Goal: Task Accomplishment & Management: Use online tool/utility

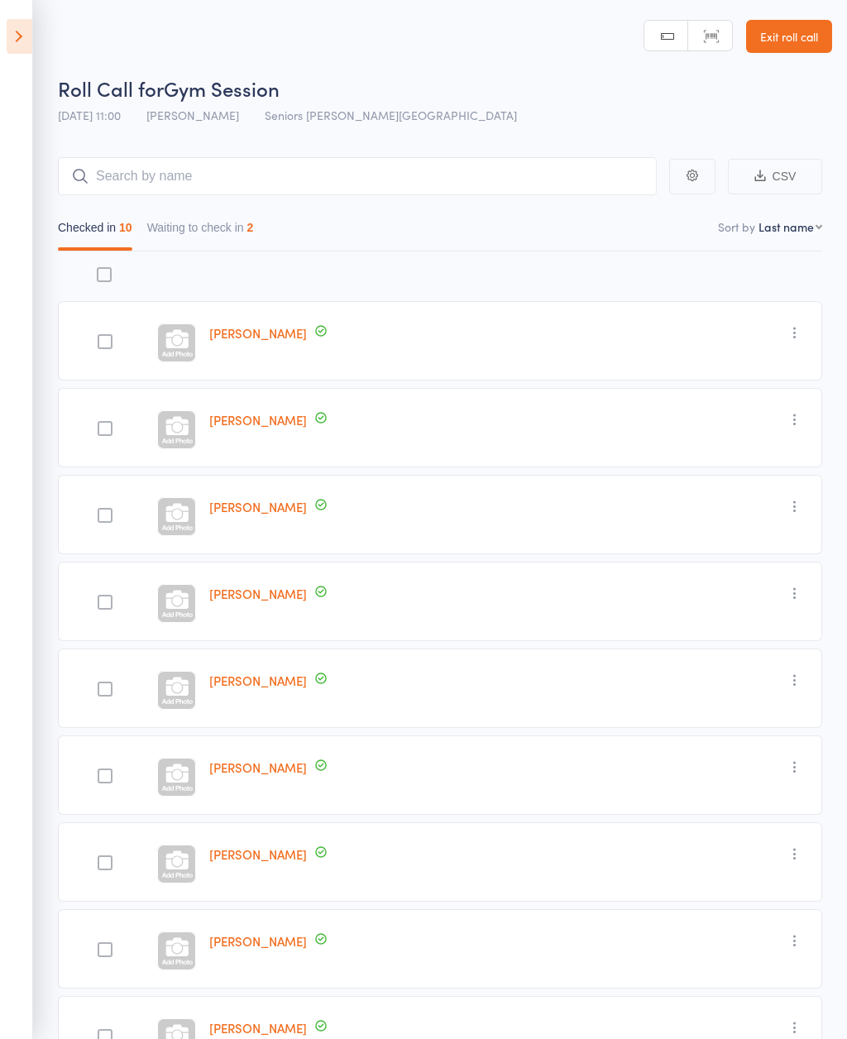
click at [9, 33] on icon at bounding box center [20, 36] width 26 height 35
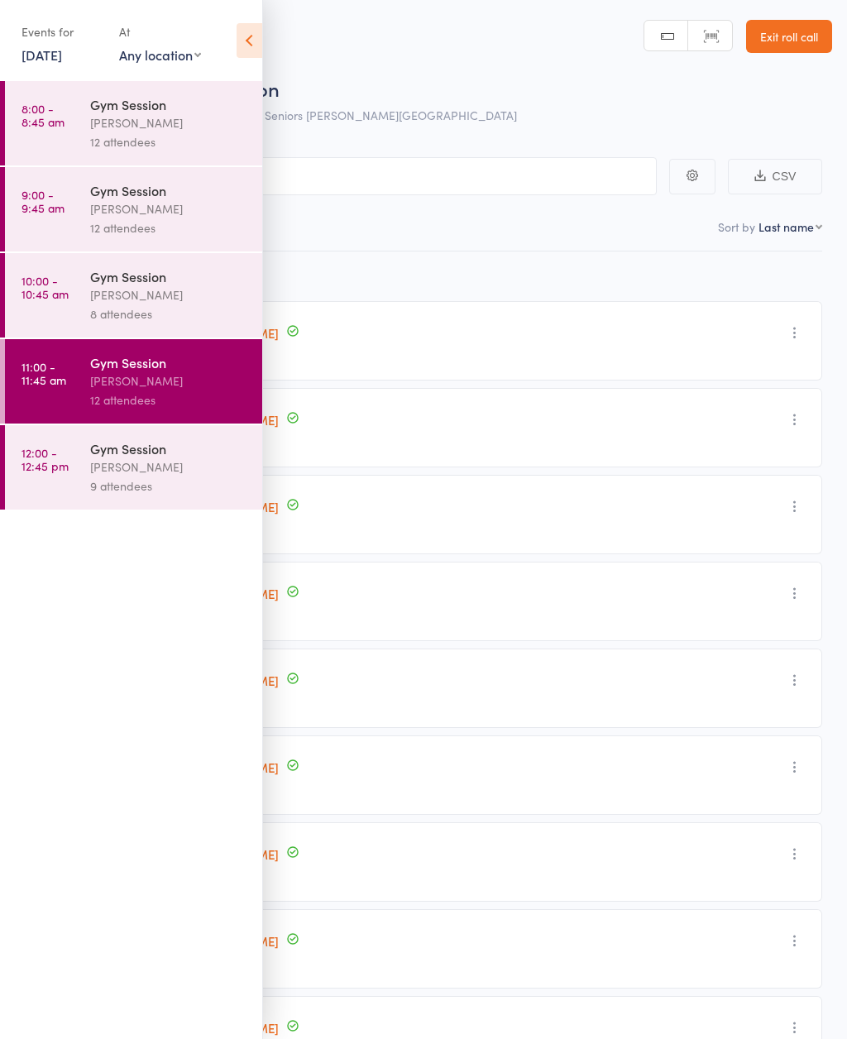
click at [66, 458] on time "12:00 - 12:45 pm" at bounding box center [45, 459] width 47 height 26
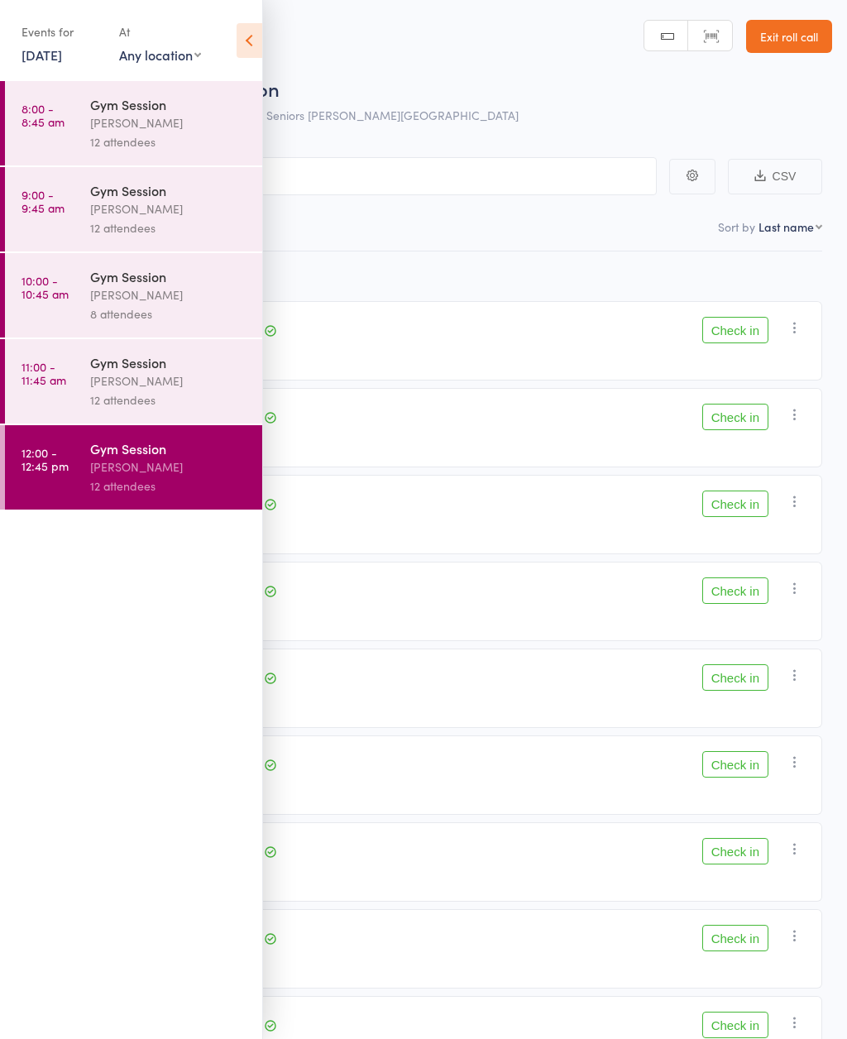
click at [261, 55] on icon at bounding box center [250, 40] width 26 height 35
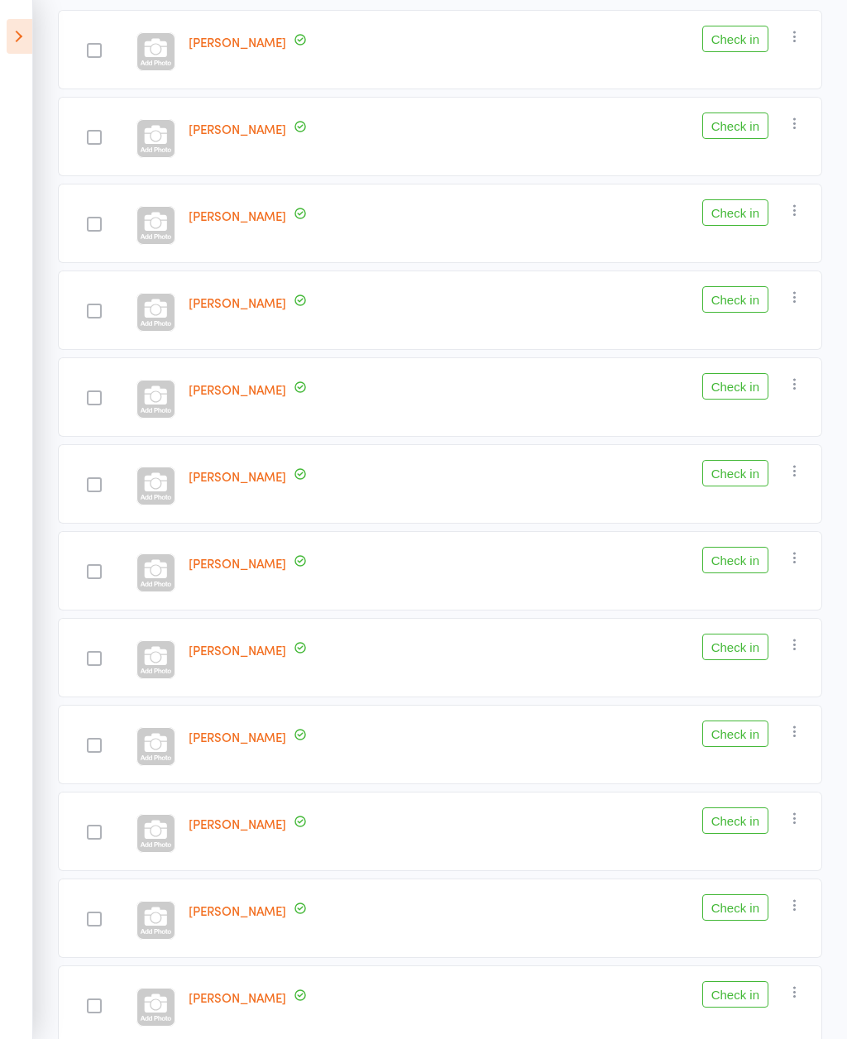
click at [753, 998] on button "Check in" at bounding box center [736, 994] width 66 height 26
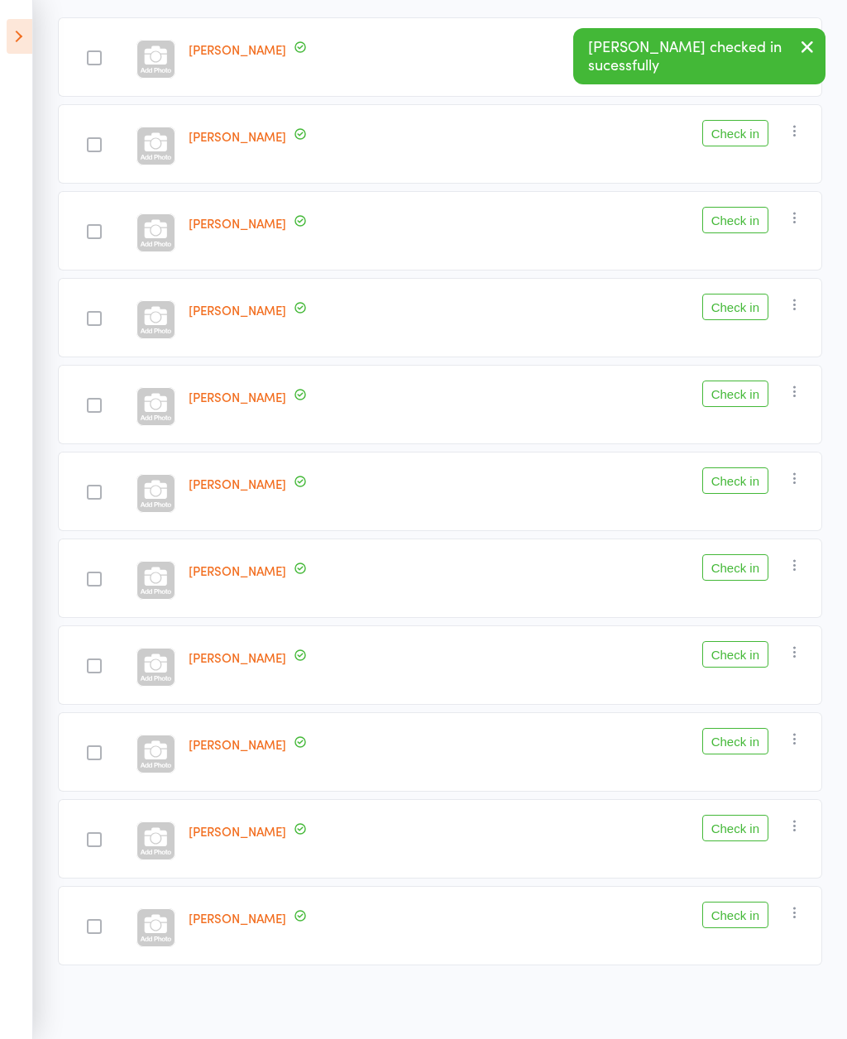
scroll to position [232, 0]
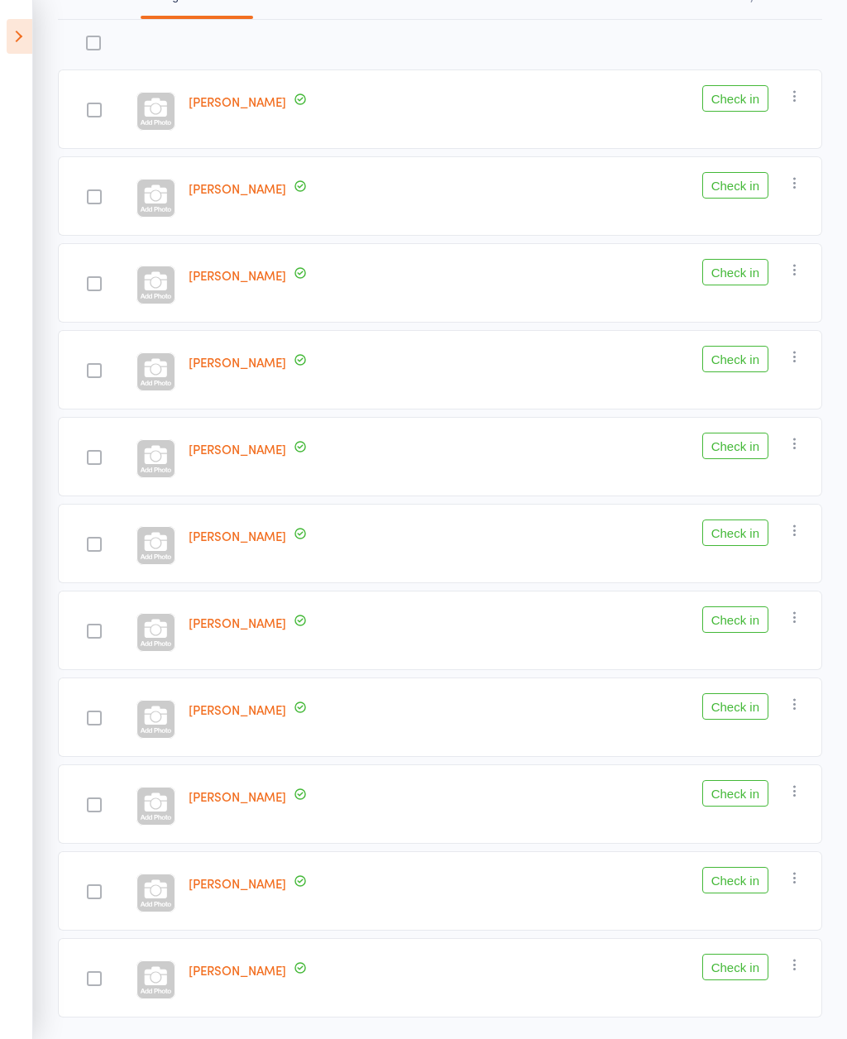
click at [750, 629] on button "Check in" at bounding box center [736, 620] width 66 height 26
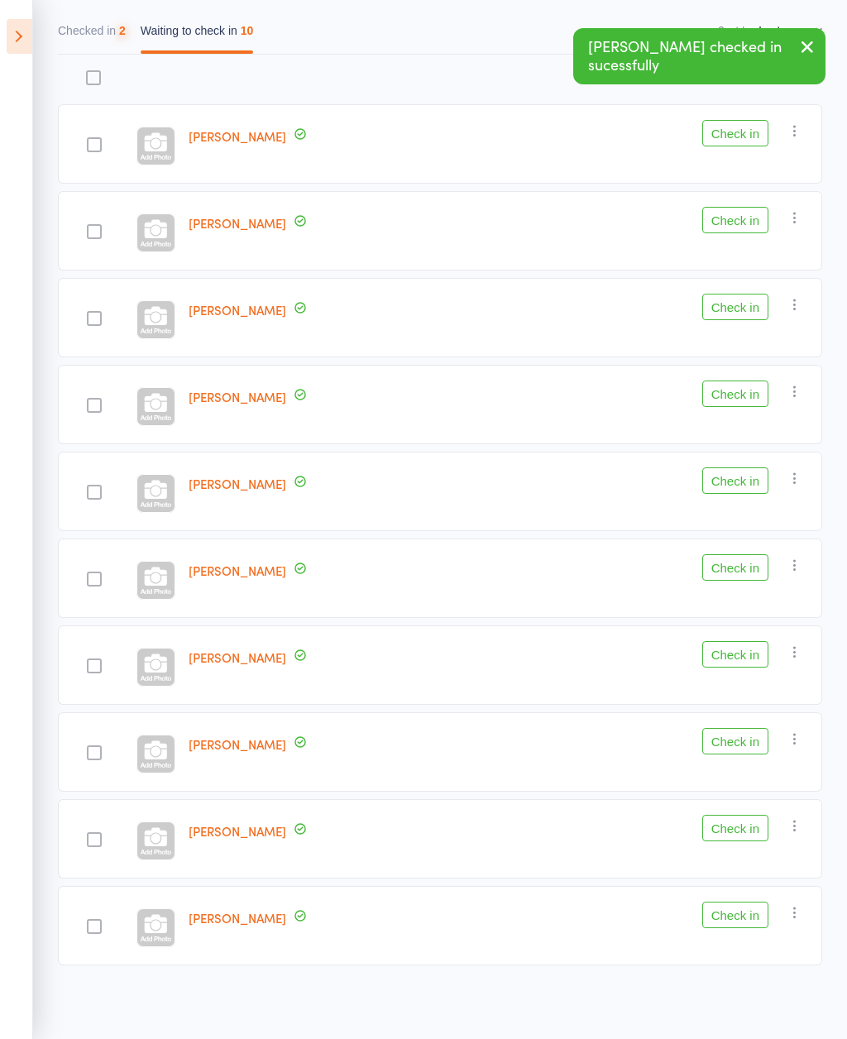
scroll to position [145, 0]
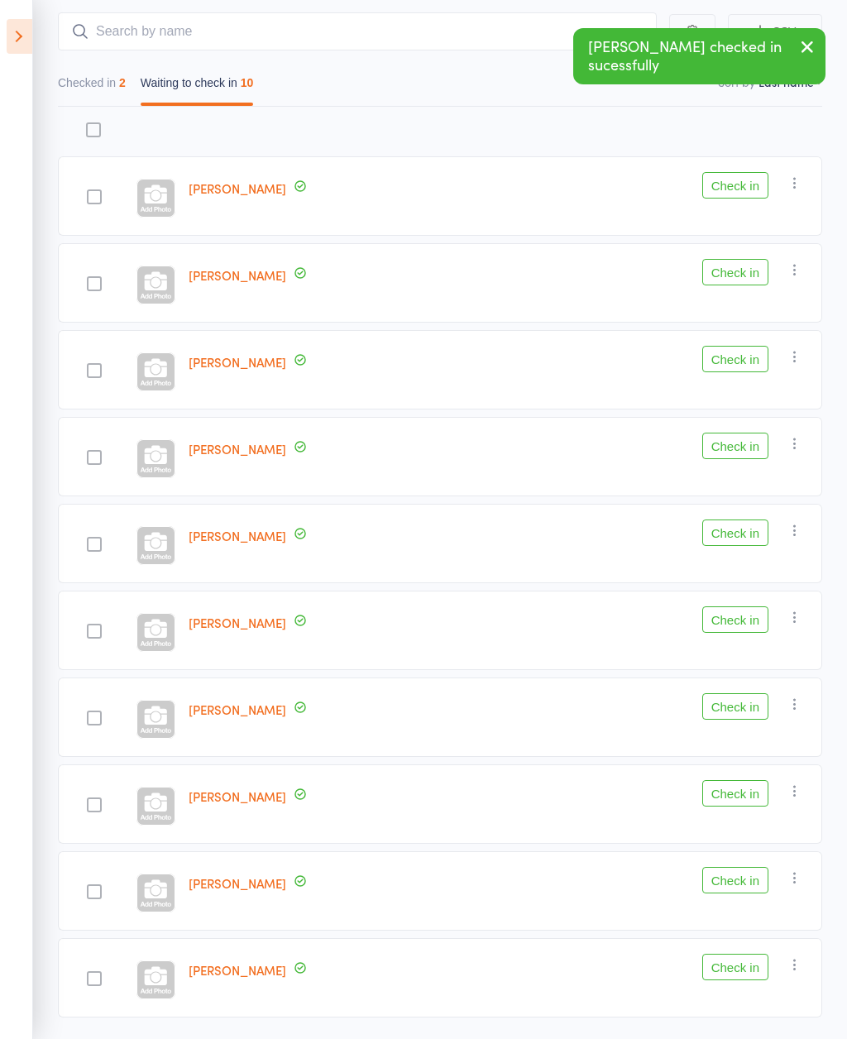
click at [747, 631] on button "Check in" at bounding box center [736, 620] width 66 height 26
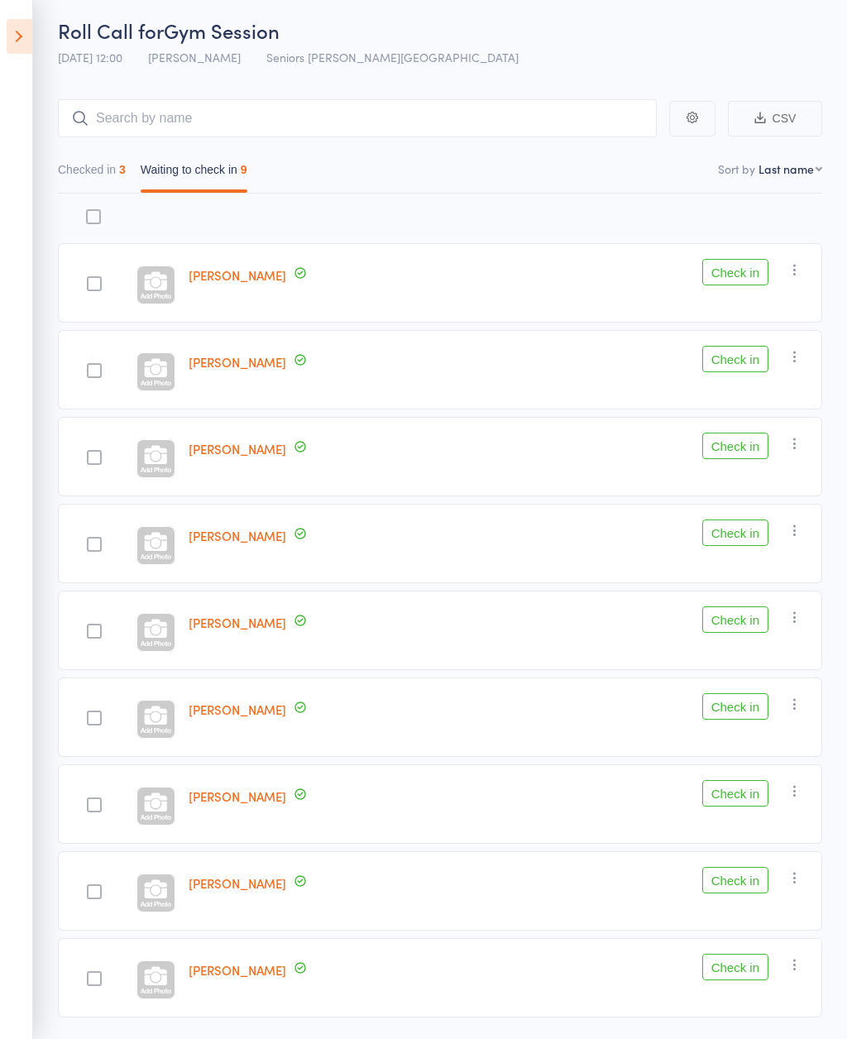
click at [745, 953] on div "Check in Check in Send message Add Note Add Task Add Flag Remove [PERSON_NAME] …" at bounding box center [666, 977] width 314 height 79
click at [733, 971] on button "Check in" at bounding box center [736, 967] width 66 height 26
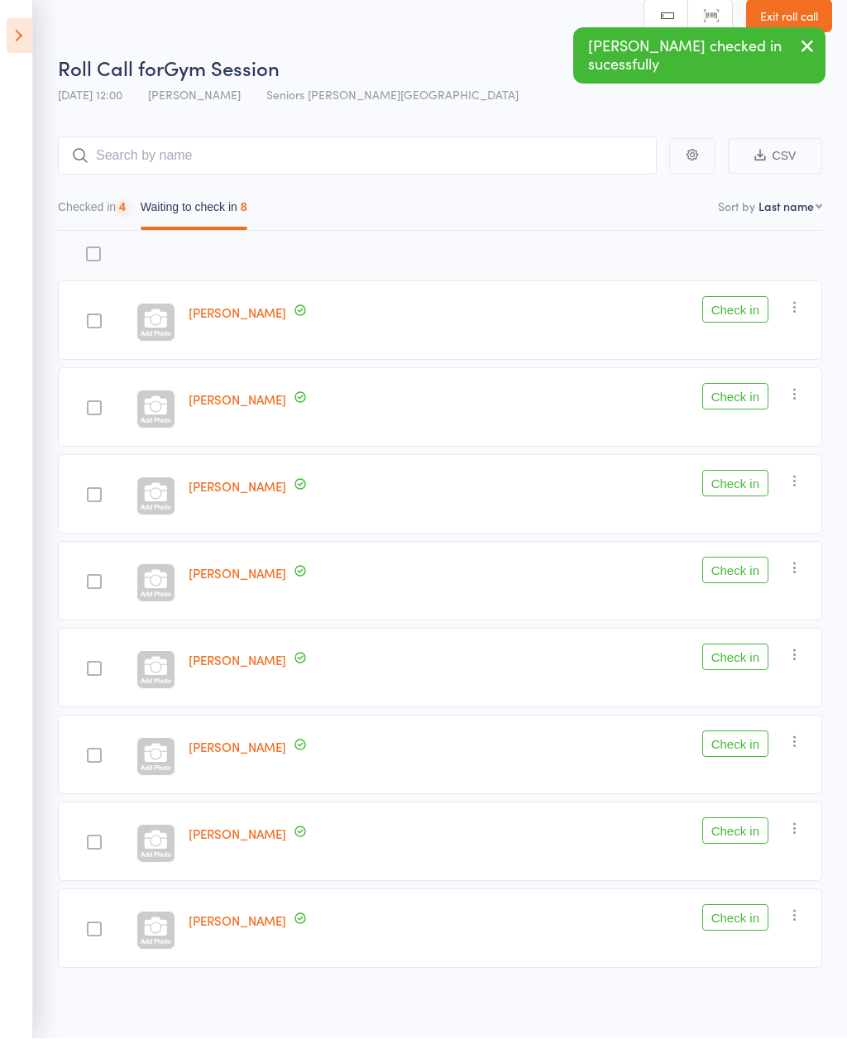
scroll to position [26, 0]
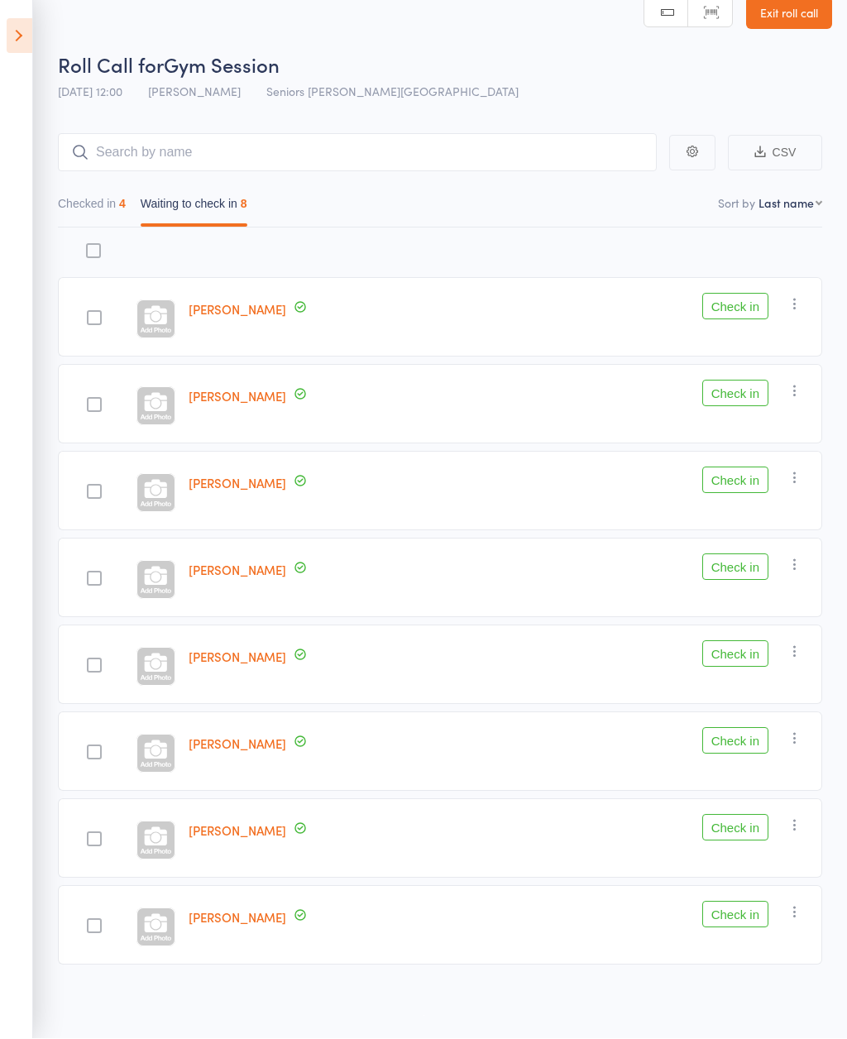
click at [94, 486] on div at bounding box center [94, 492] width 15 height 15
click at [90, 487] on input "checkbox" at bounding box center [90, 487] width 0 height 0
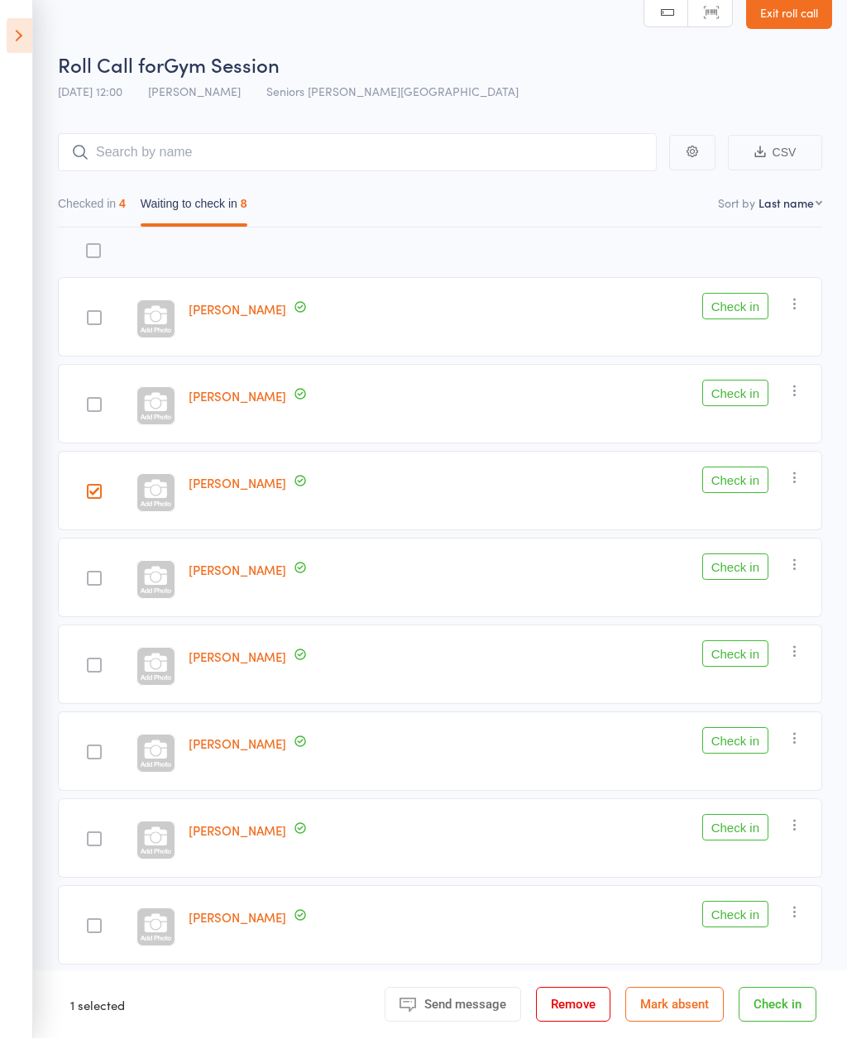
click at [98, 573] on div at bounding box center [94, 579] width 15 height 15
click at [90, 574] on input "checkbox" at bounding box center [90, 574] width 0 height 0
click at [740, 572] on button "Check in" at bounding box center [736, 567] width 66 height 26
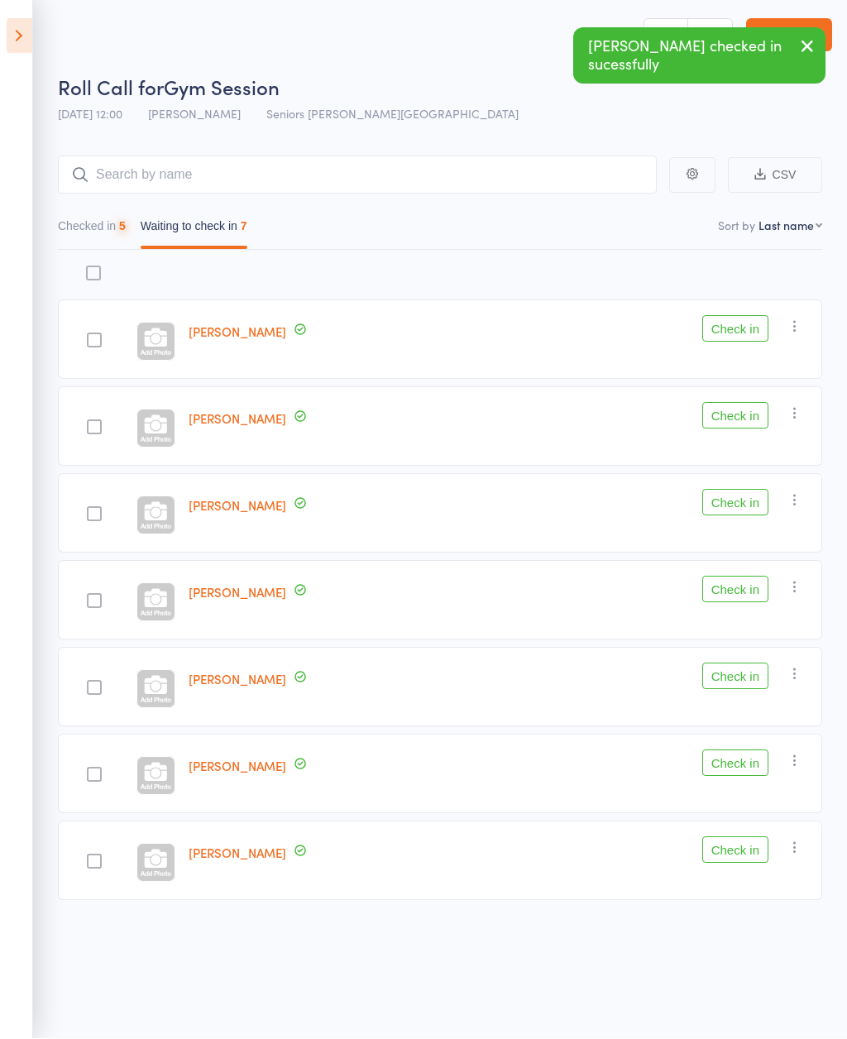
scroll to position [12, 0]
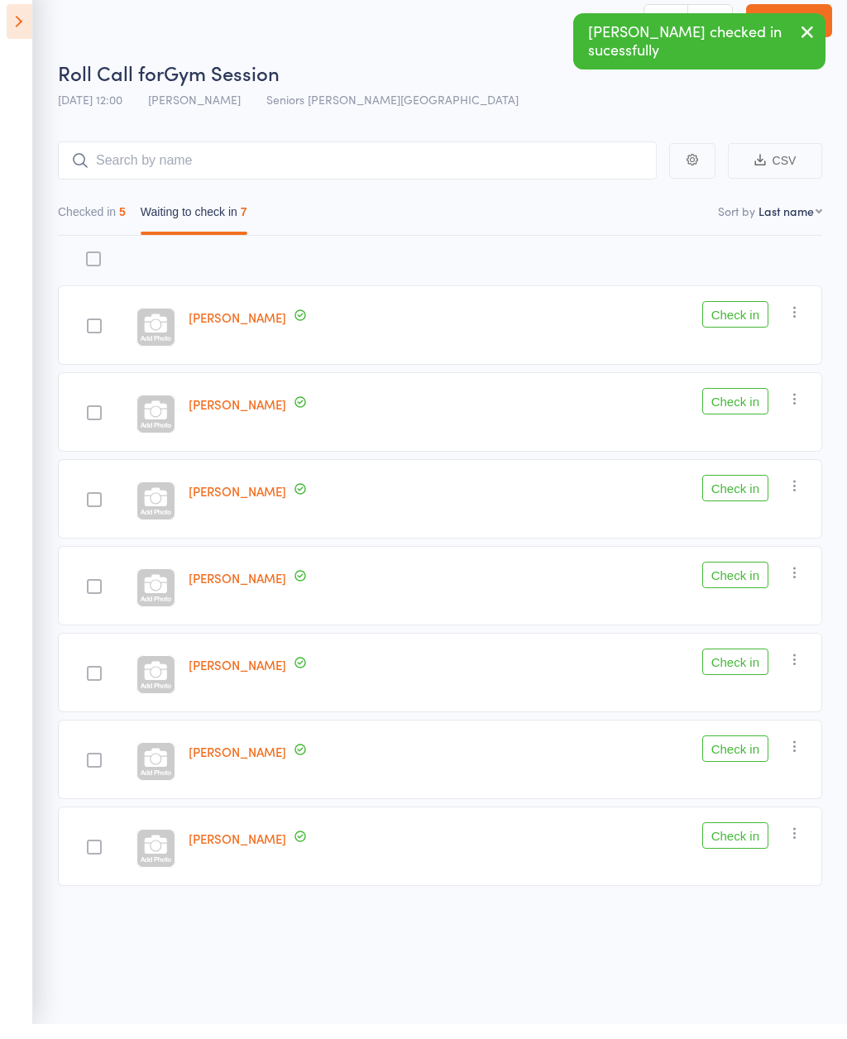
click at [736, 490] on button "Check in" at bounding box center [736, 503] width 66 height 26
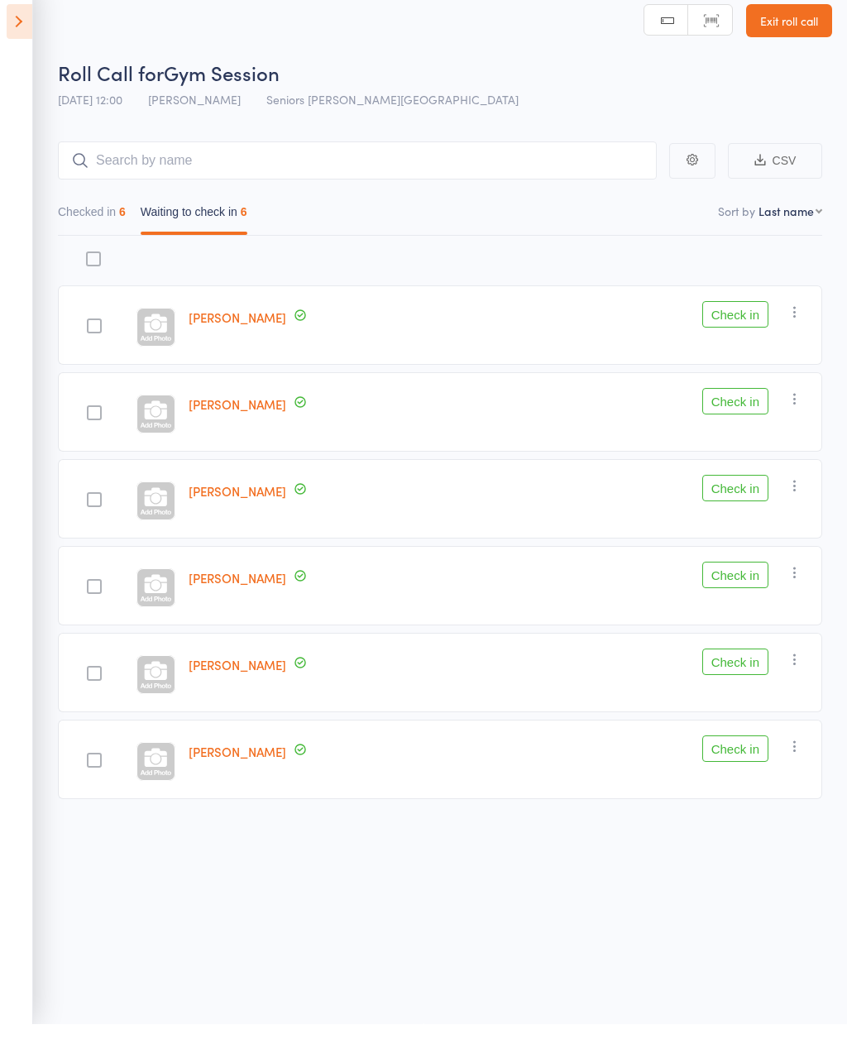
scroll to position [0, 0]
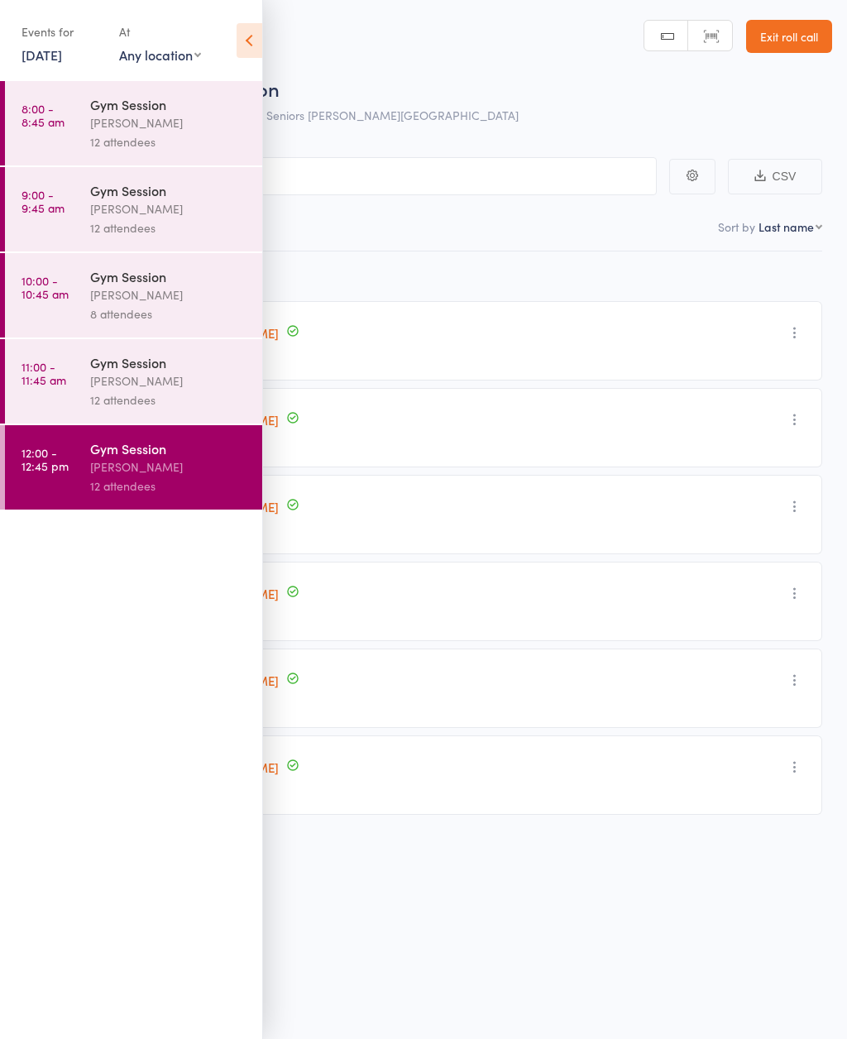
click at [257, 39] on icon at bounding box center [250, 40] width 26 height 35
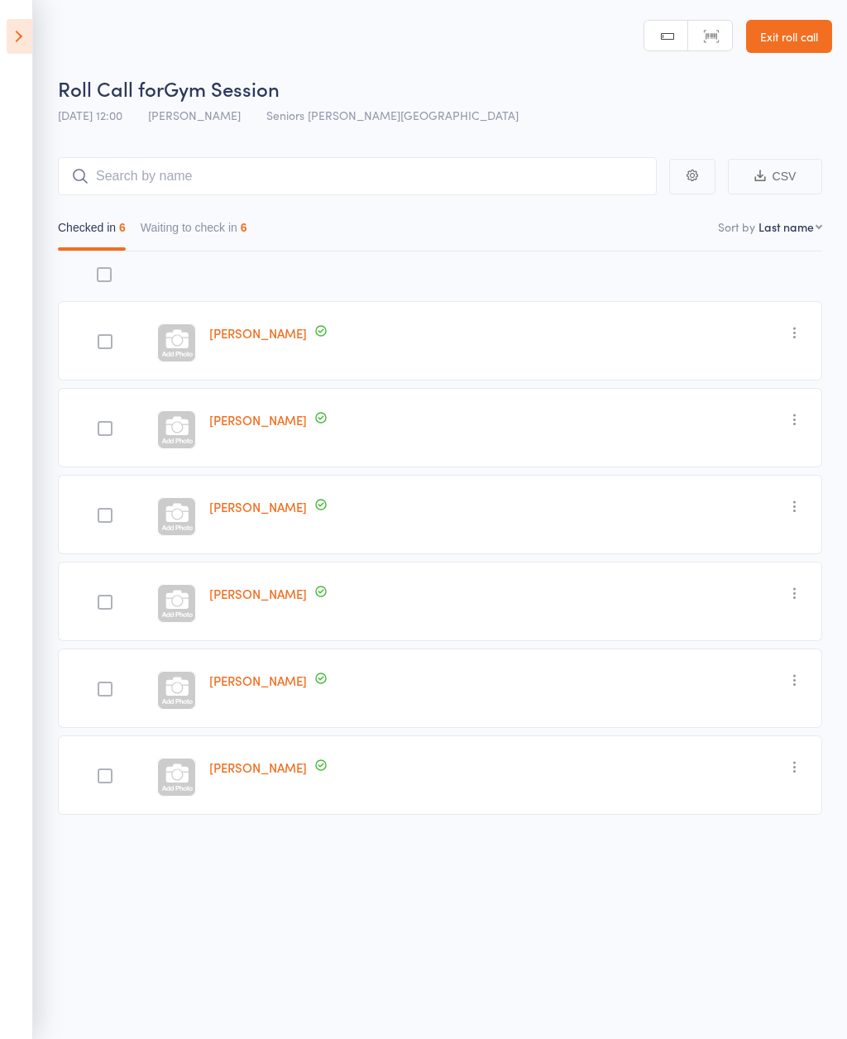
click at [209, 217] on button "Waiting to check in 6" at bounding box center [194, 232] width 107 height 38
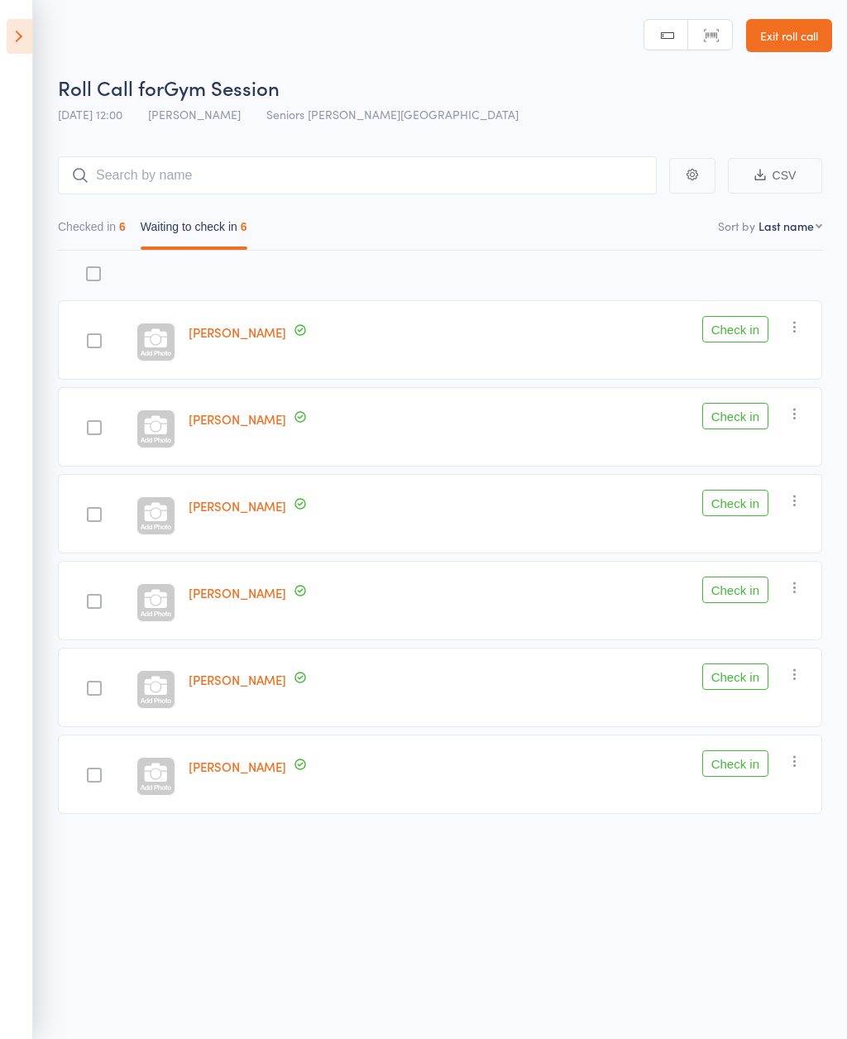
scroll to position [12, 0]
click at [757, 328] on button "Check in" at bounding box center [736, 329] width 66 height 26
click at [735, 405] on button "Check in" at bounding box center [736, 416] width 66 height 26
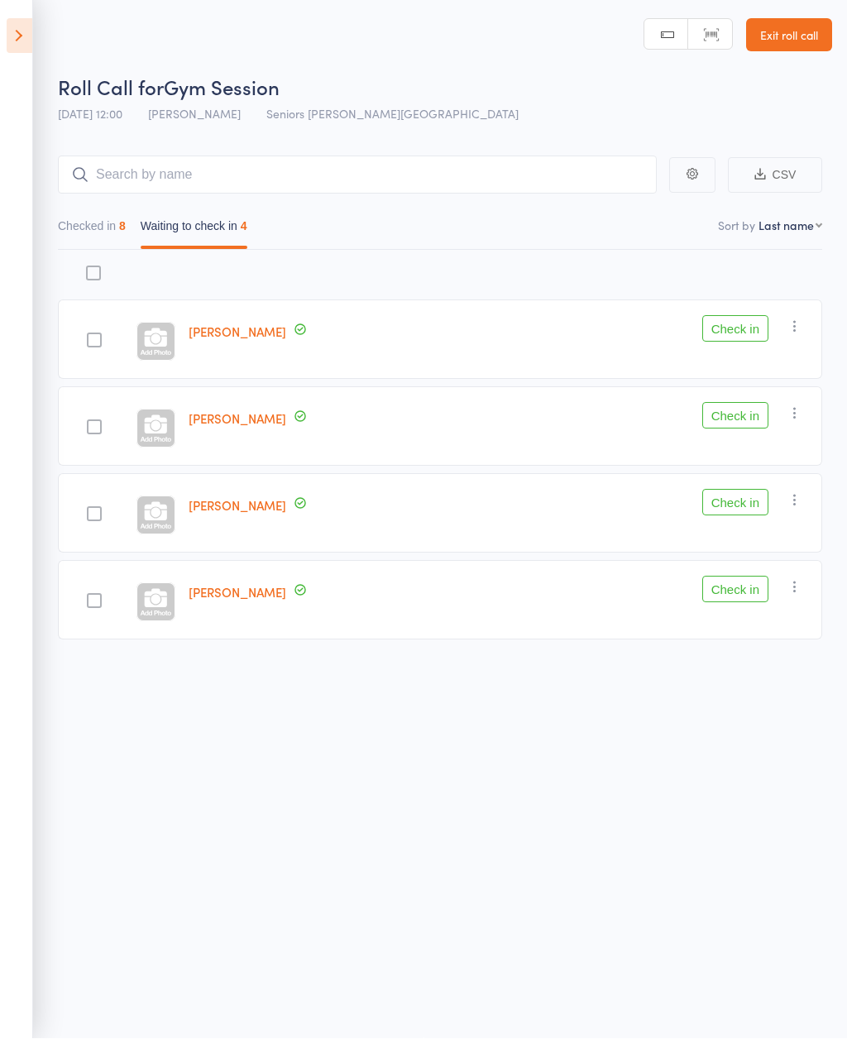
click at [751, 498] on button "Check in" at bounding box center [736, 503] width 66 height 26
click at [747, 490] on button "Check in" at bounding box center [736, 503] width 66 height 26
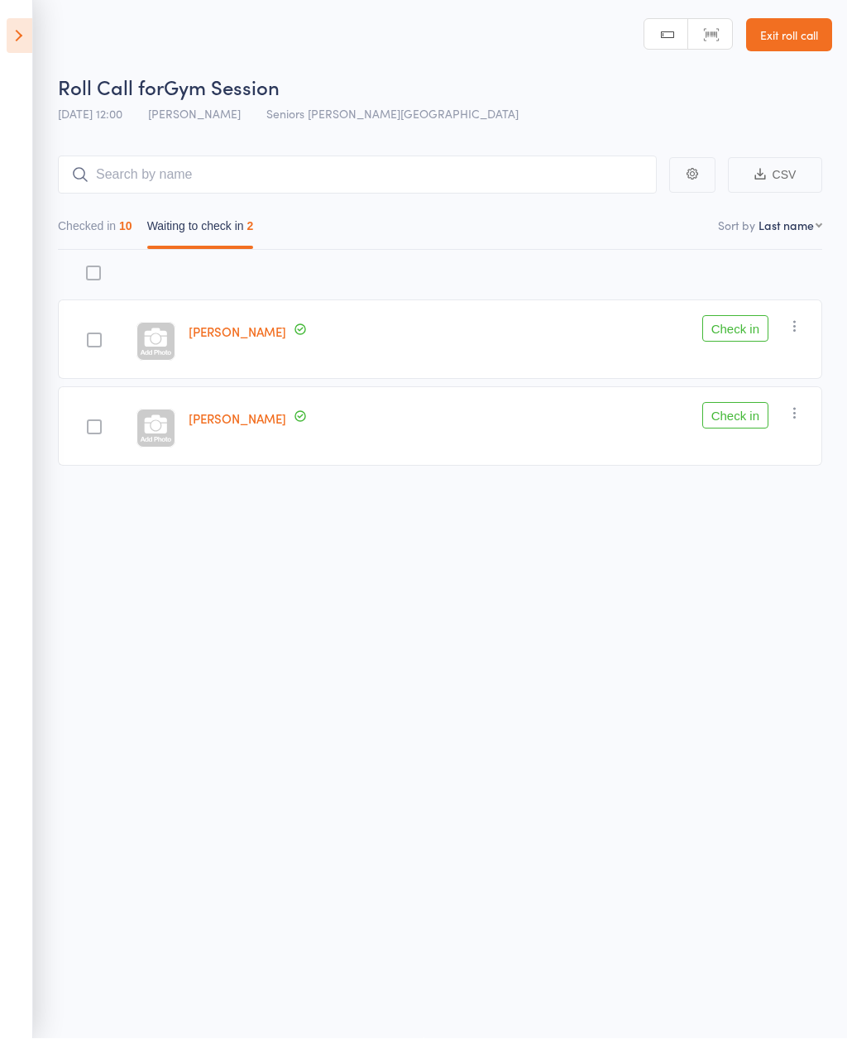
click at [740, 316] on button "Check in" at bounding box center [736, 329] width 66 height 26
click at [22, 34] on icon at bounding box center [20, 36] width 26 height 35
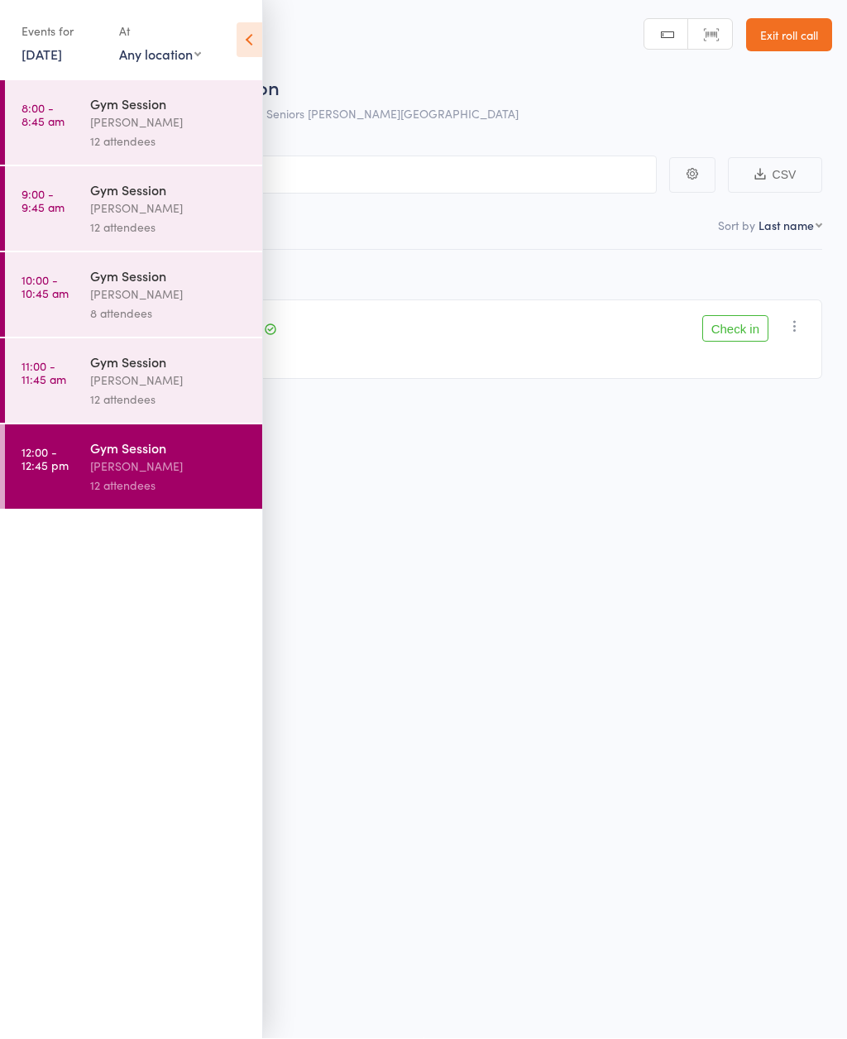
click at [180, 391] on div "[PERSON_NAME]" at bounding box center [169, 381] width 158 height 19
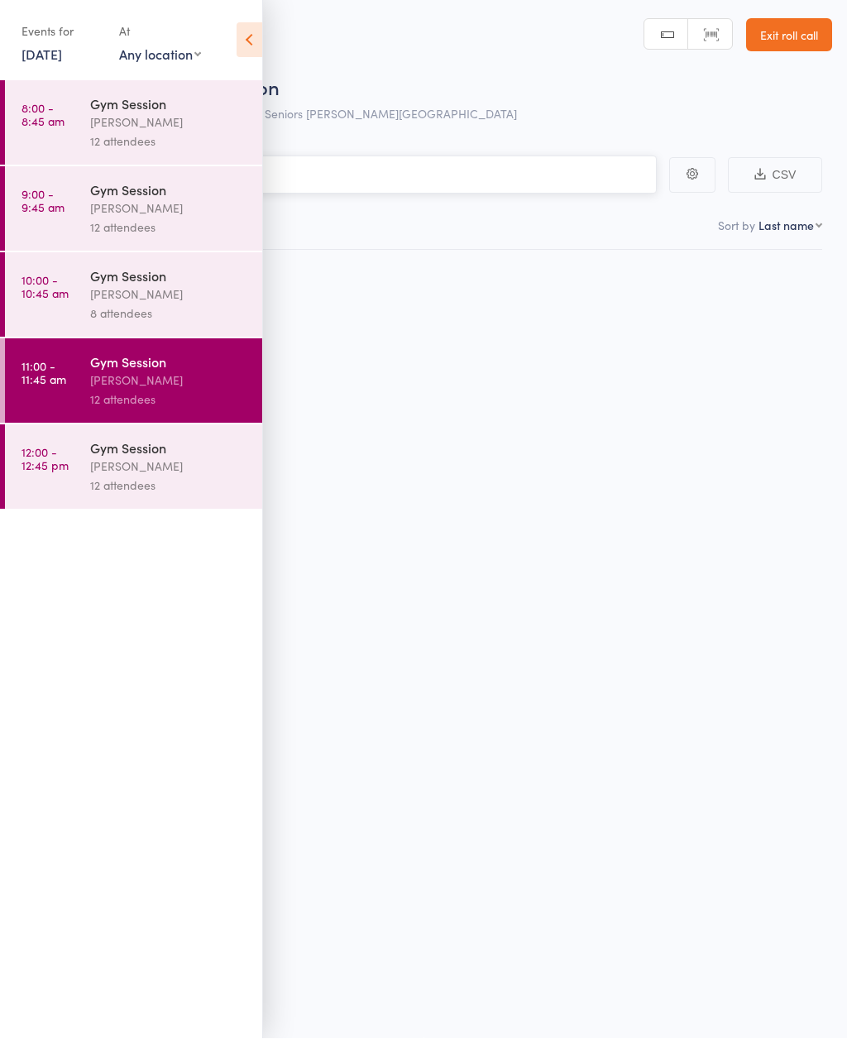
scroll to position [12, 0]
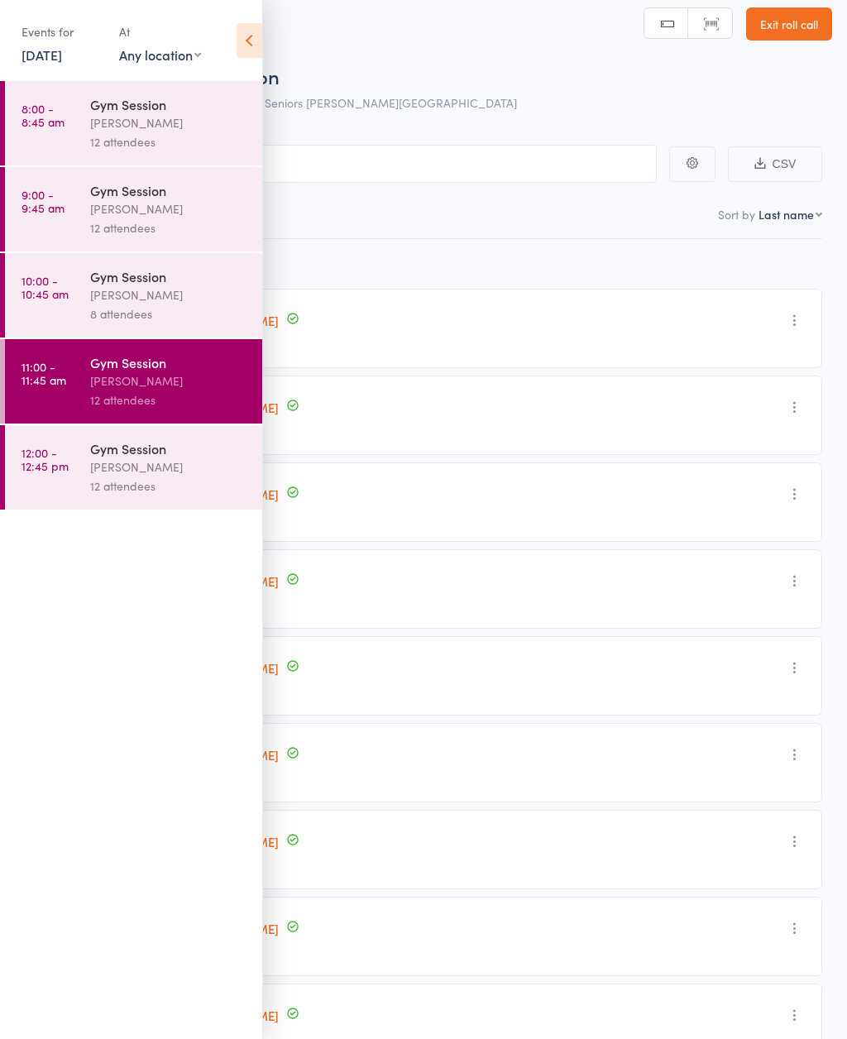
click at [258, 41] on icon at bounding box center [250, 40] width 26 height 35
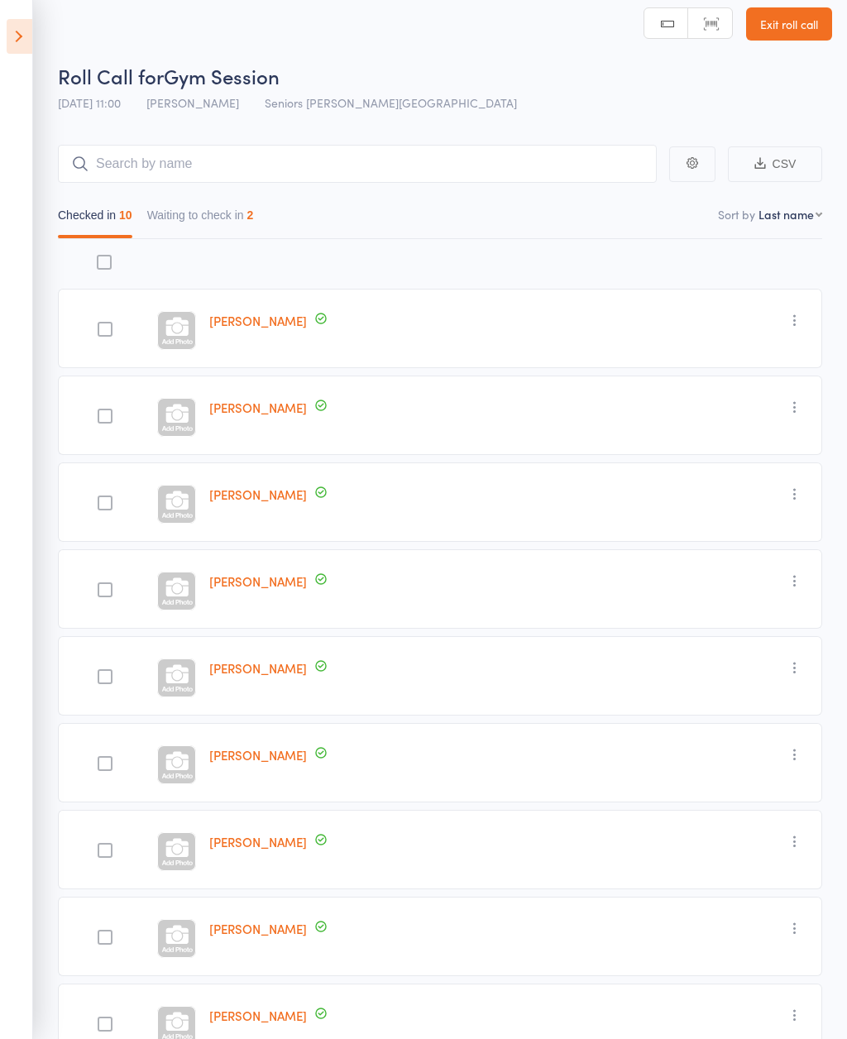
click at [216, 233] on button "Waiting to check in 2" at bounding box center [200, 219] width 107 height 38
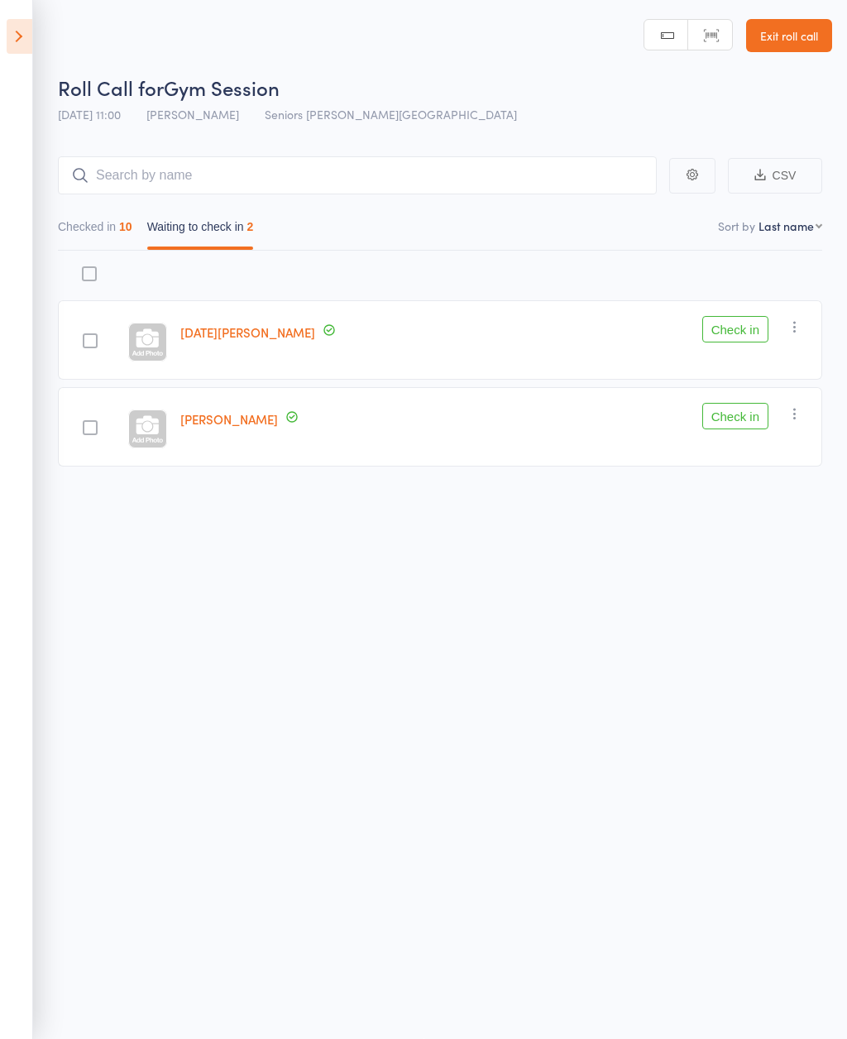
click at [739, 323] on button "Check in" at bounding box center [736, 329] width 66 height 26
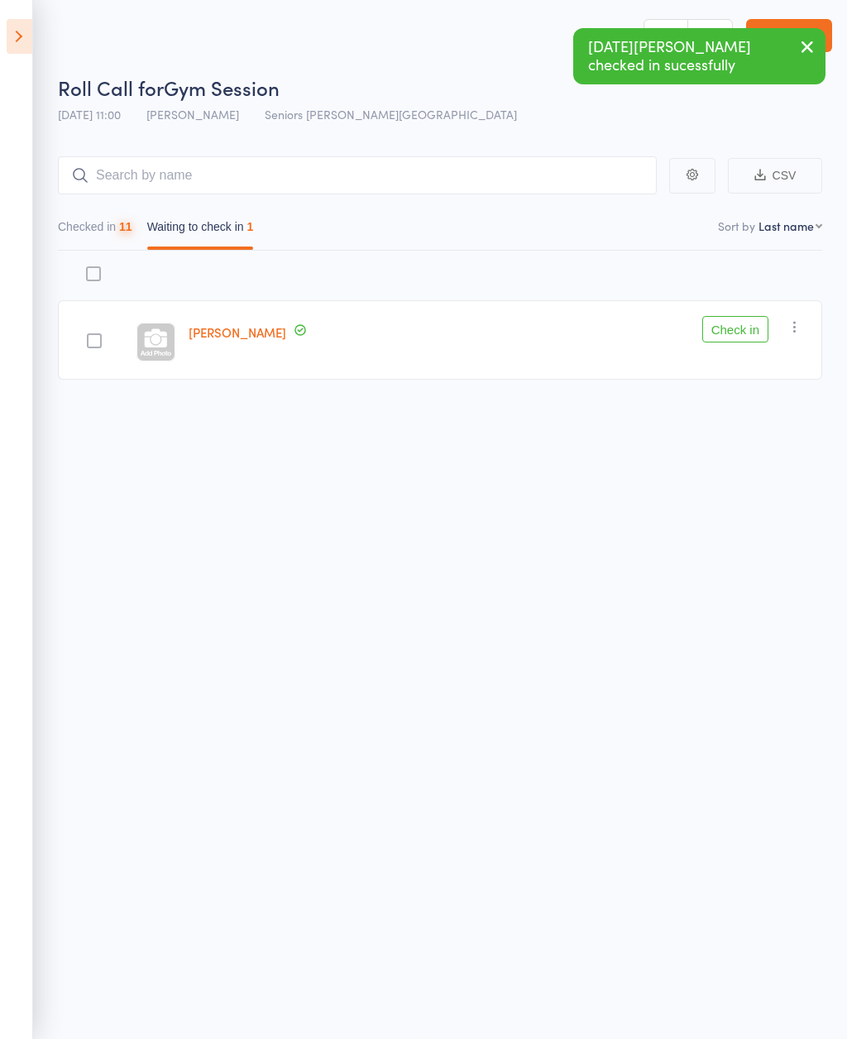
click at [797, 323] on icon "button" at bounding box center [795, 327] width 17 height 17
click at [775, 487] on li "Mark absent" at bounding box center [736, 493] width 137 height 22
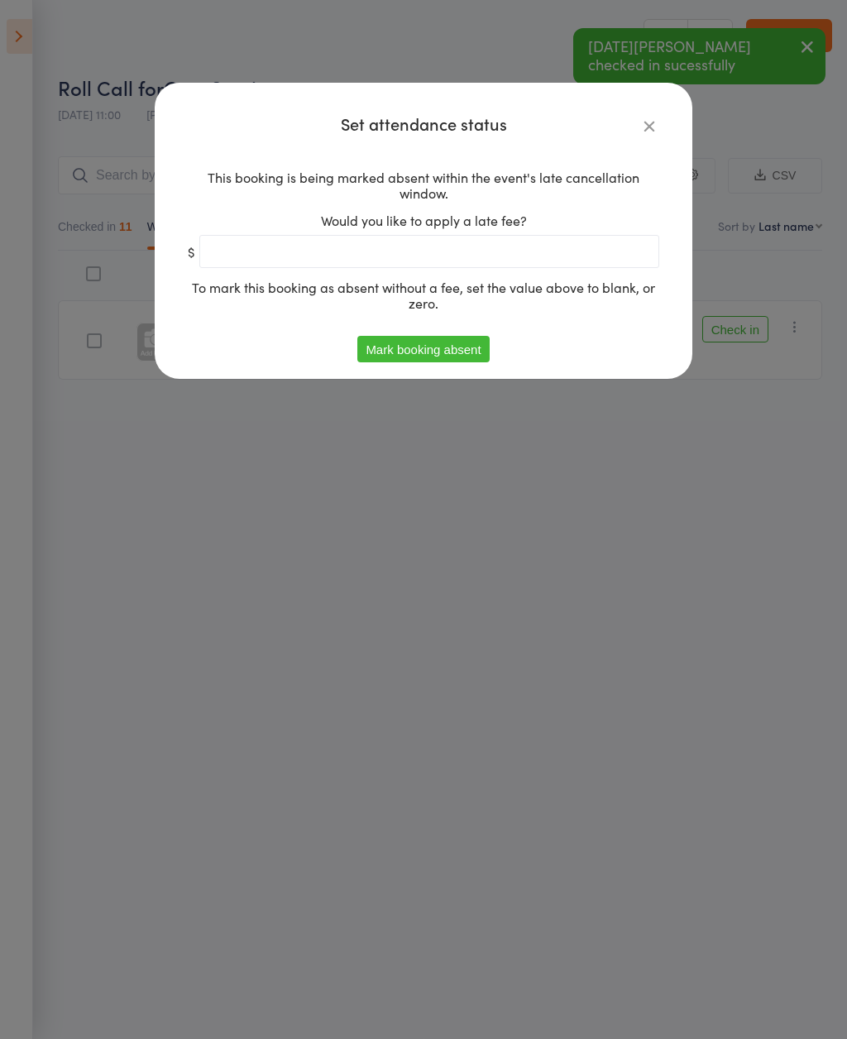
click at [458, 352] on button "Mark booking absent" at bounding box center [423, 349] width 132 height 26
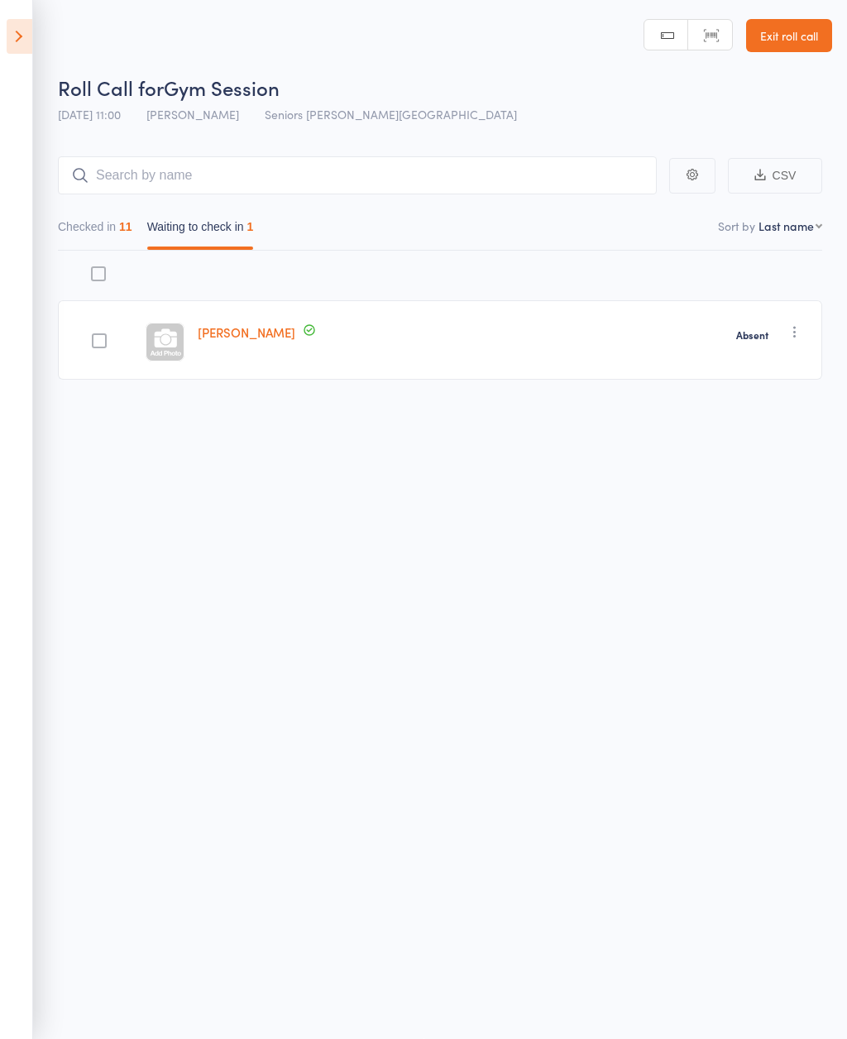
click at [27, 41] on icon at bounding box center [20, 36] width 26 height 35
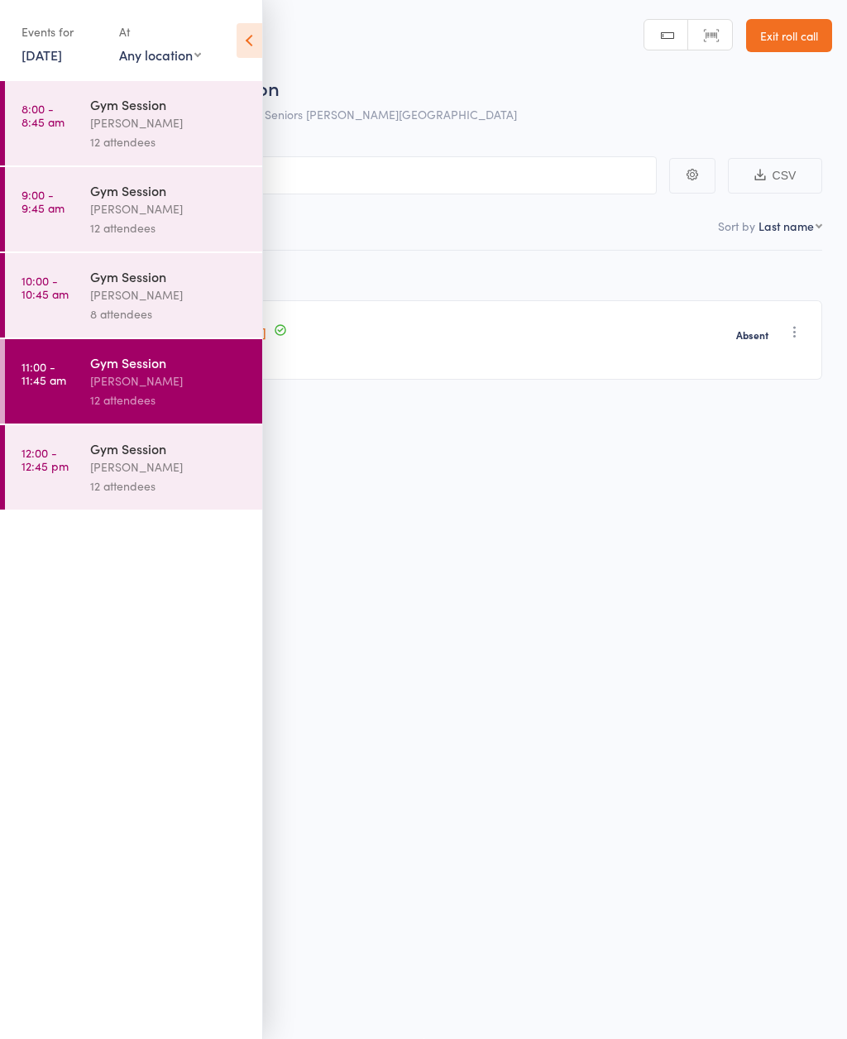
click at [175, 473] on div "[PERSON_NAME]" at bounding box center [169, 467] width 158 height 19
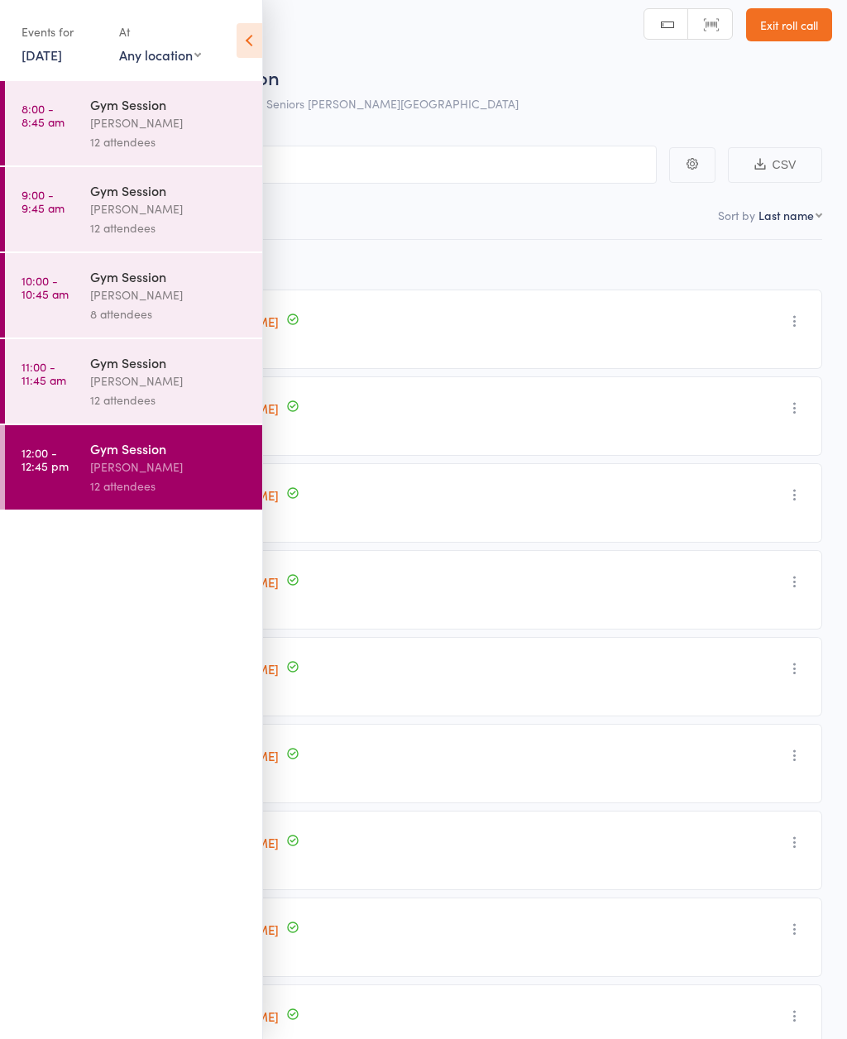
click at [255, 42] on icon at bounding box center [250, 40] width 26 height 35
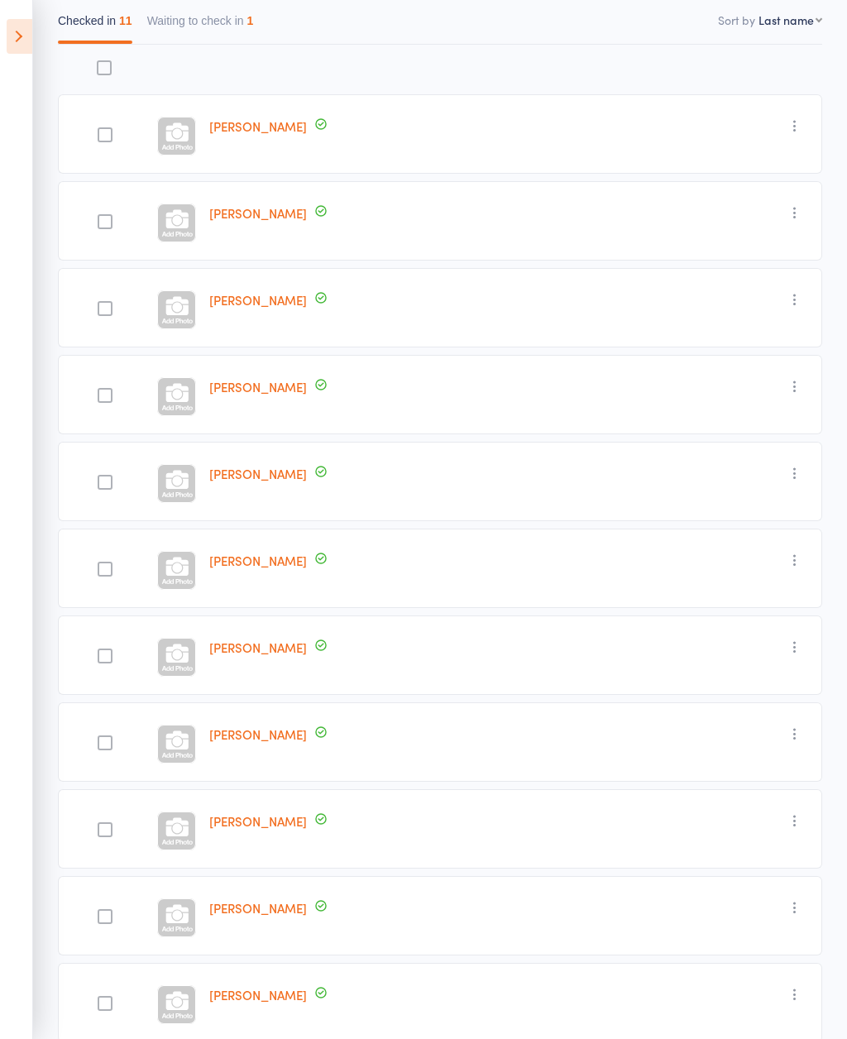
click at [254, 24] on button "Waiting to check in 1" at bounding box center [200, 25] width 107 height 38
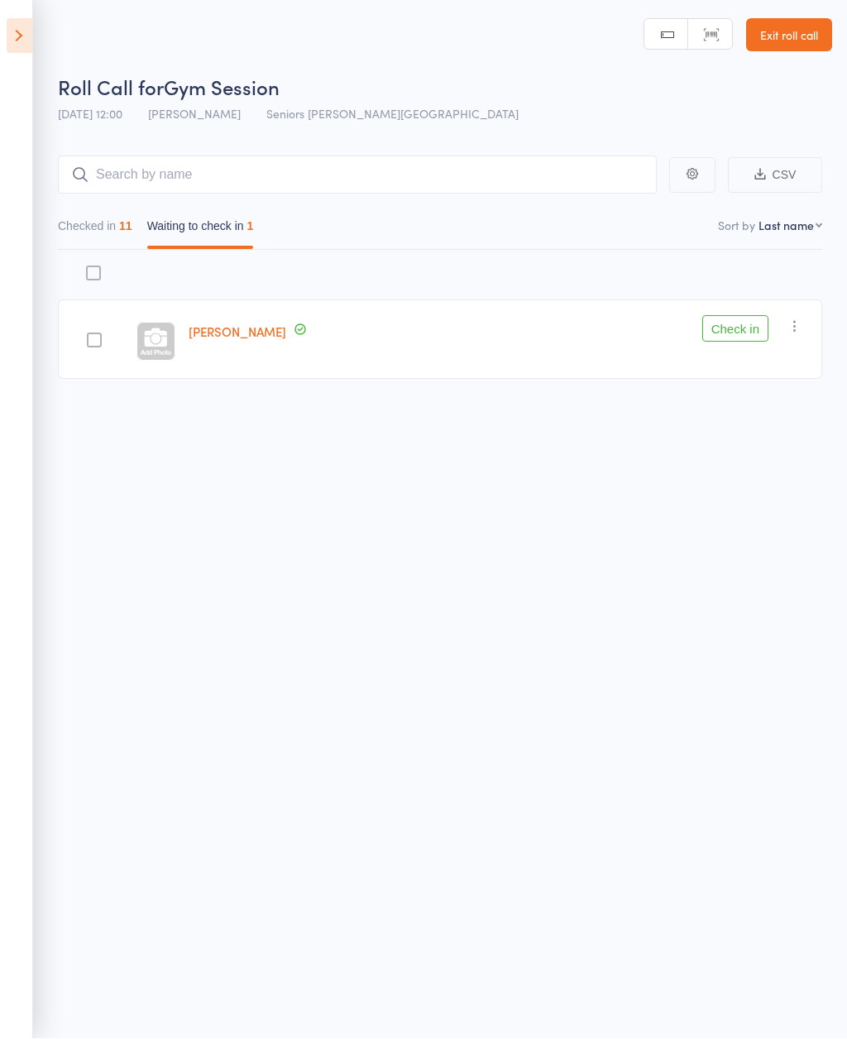
scroll to position [12, 0]
click at [744, 329] on button "Check in" at bounding box center [736, 329] width 66 height 26
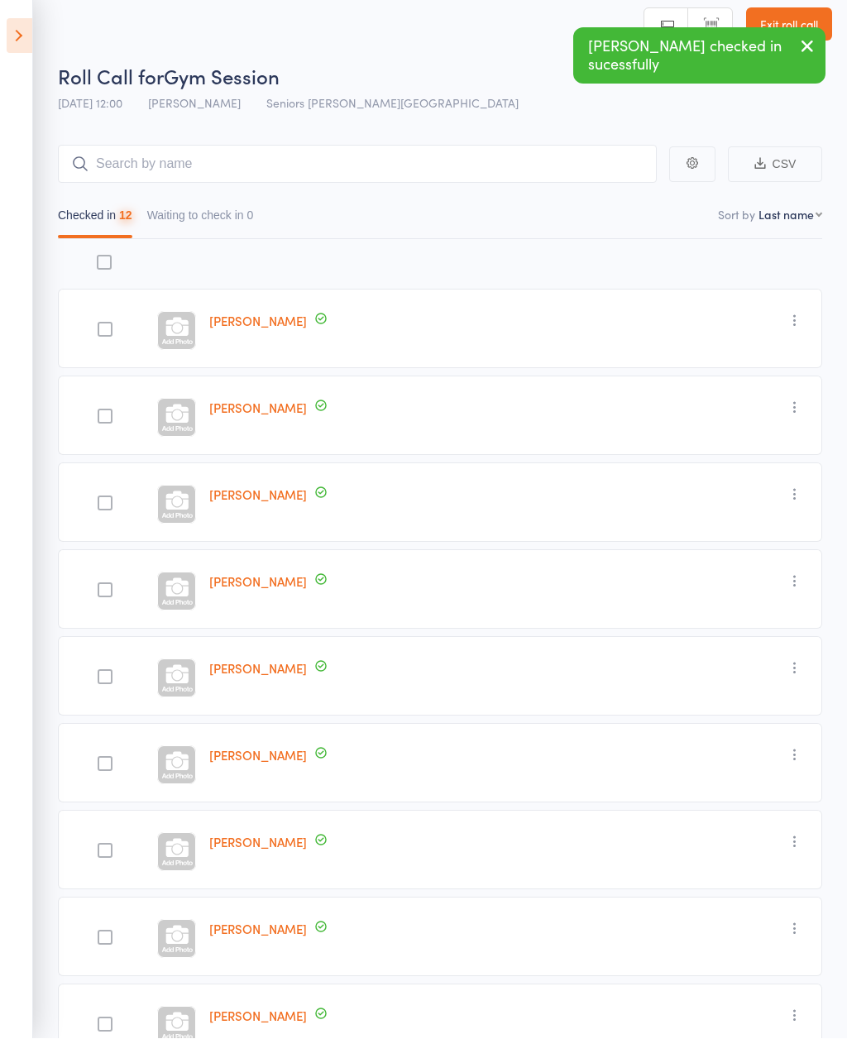
scroll to position [12, 0]
click at [804, 55] on icon "button" at bounding box center [808, 46] width 20 height 21
